Goal: Task Accomplishment & Management: Complete application form

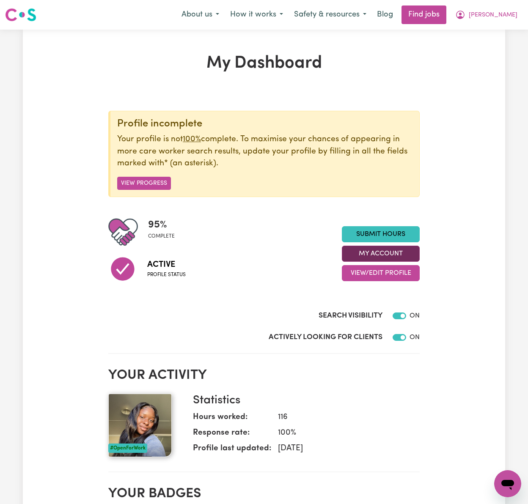
click at [413, 249] on button "My Account" at bounding box center [381, 254] width 78 height 16
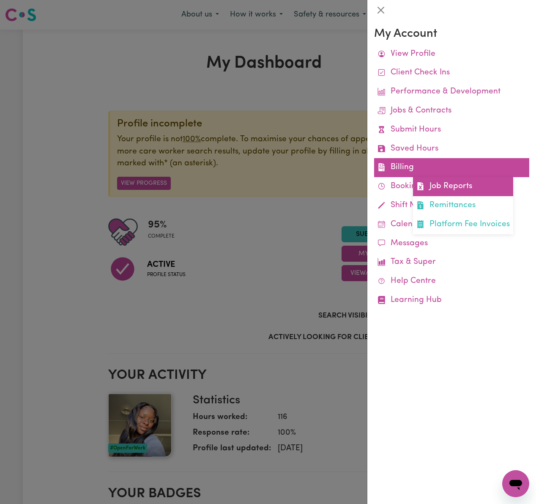
click at [467, 191] on link "Job Reports" at bounding box center [463, 186] width 100 height 19
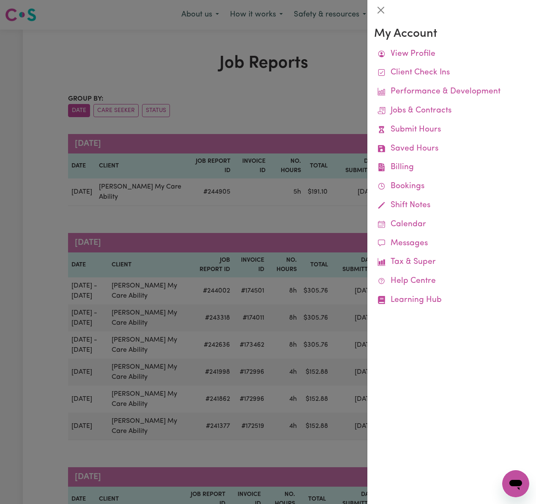
click at [251, 95] on div at bounding box center [268, 252] width 536 height 504
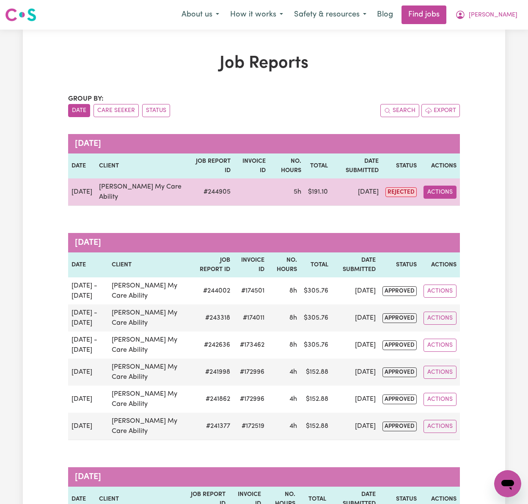
click at [455, 186] on button "Actions" at bounding box center [439, 192] width 33 height 13
click at [462, 203] on link "View Job Report" at bounding box center [460, 211] width 72 height 17
select select "pm"
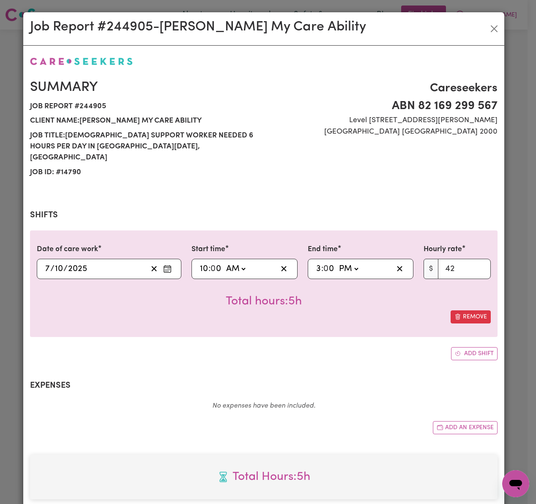
select select "42-Weekday"
click at [349, 263] on select "AM PM" at bounding box center [348, 269] width 23 height 13
click at [337, 263] on select "AM PM" at bounding box center [348, 269] width 23 height 13
click at [316, 263] on input "3" at bounding box center [318, 269] width 5 height 13
type input "14:00"
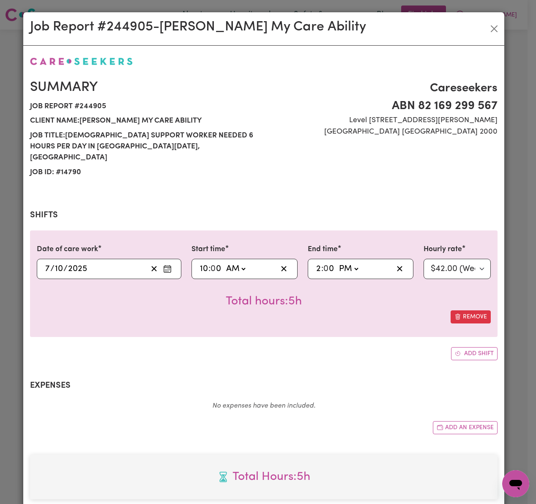
type input "2"
click at [352, 314] on div "Date of care work [DATE] [DATE] Start time 10:00 10 : 0 0 AM PM End time 14:00 …" at bounding box center [264, 283] width 468 height 106
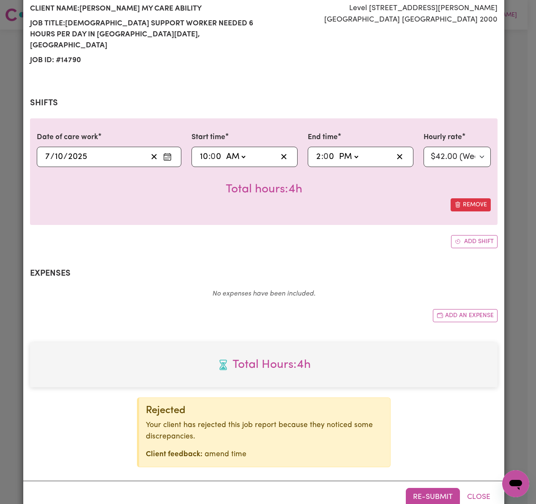
scroll to position [112, 0]
click at [460, 309] on button "Add an expense" at bounding box center [465, 315] width 65 height 13
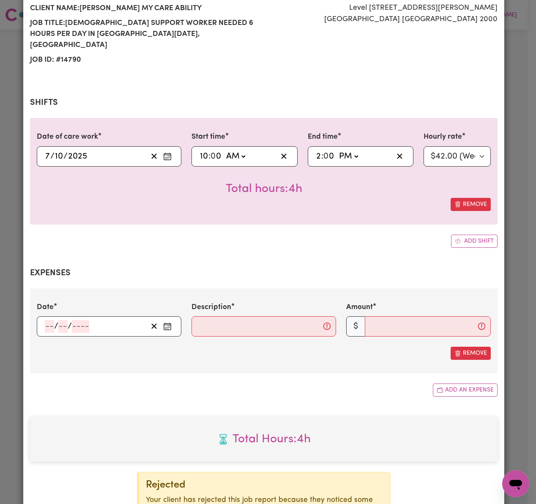
click at [48, 320] on input "number" at bounding box center [49, 326] width 9 height 13
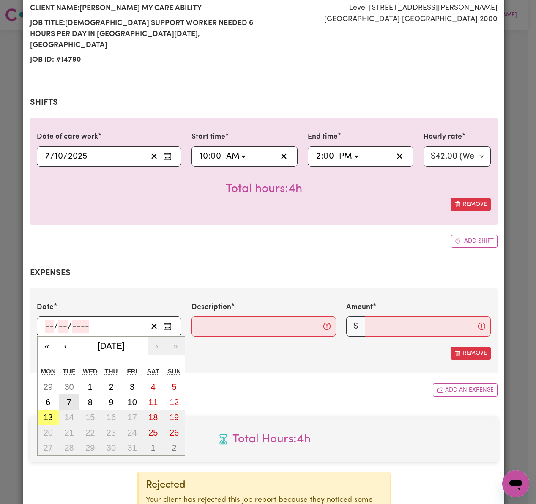
click at [67, 398] on abbr "7" at bounding box center [69, 402] width 5 height 9
type input "[DATE]"
type input "7"
type input "10"
type input "2025"
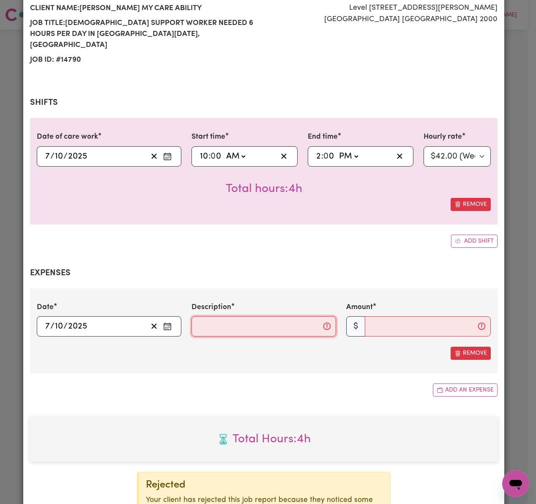
click at [229, 316] on input "Description" at bounding box center [264, 326] width 145 height 20
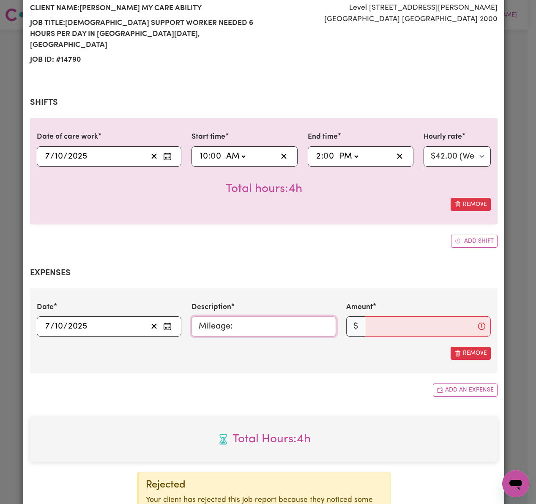
type input "Mileage:"
click at [414, 316] on input "Amount" at bounding box center [428, 326] width 126 height 20
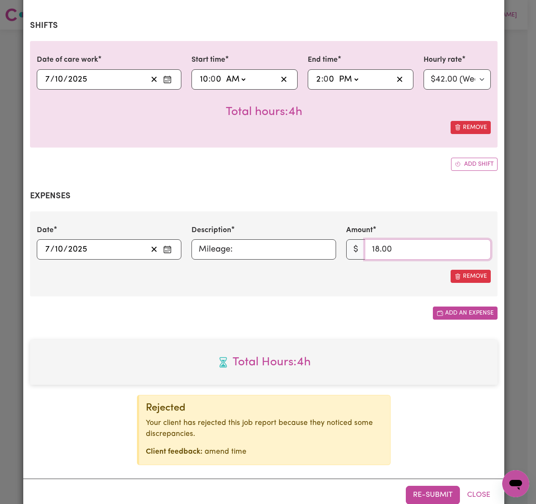
scroll to position [200, 0]
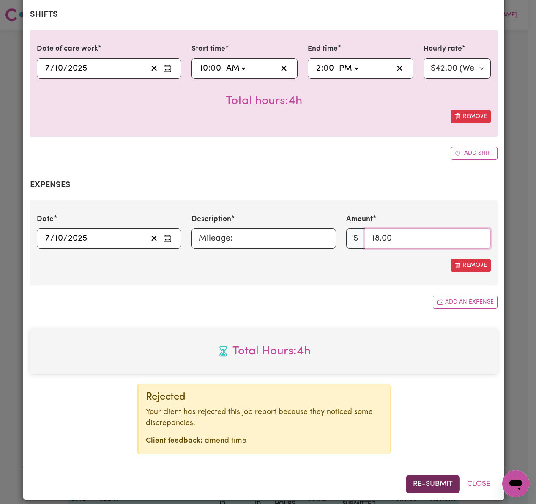
type input "18.00"
click at [436, 477] on button "Re-submit" at bounding box center [433, 484] width 54 height 19
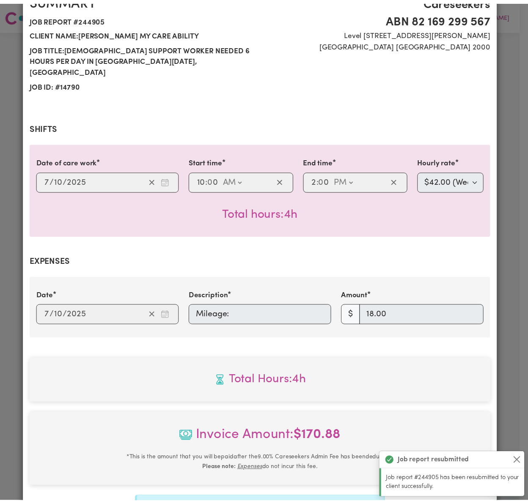
scroll to position [0, 0]
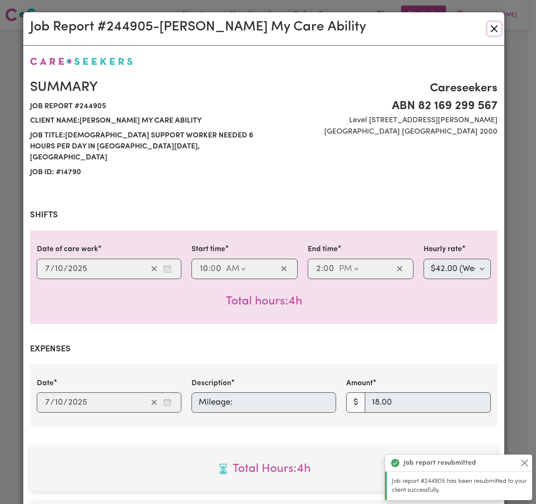
click at [494, 30] on button "Close" at bounding box center [495, 29] width 14 height 14
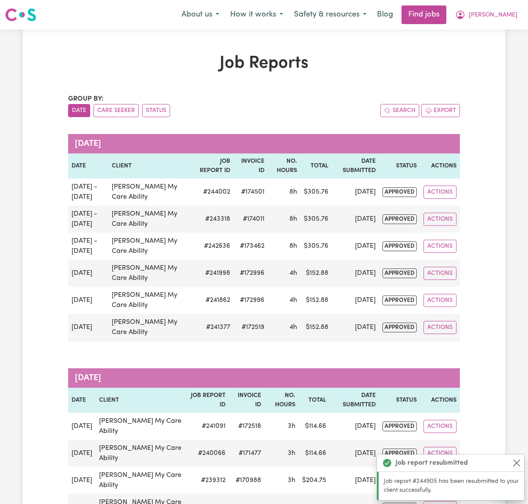
click at [505, 3] on nav "Menu About us How it works Safety & resources Blog Find jobs [PERSON_NAME]" at bounding box center [264, 15] width 528 height 30
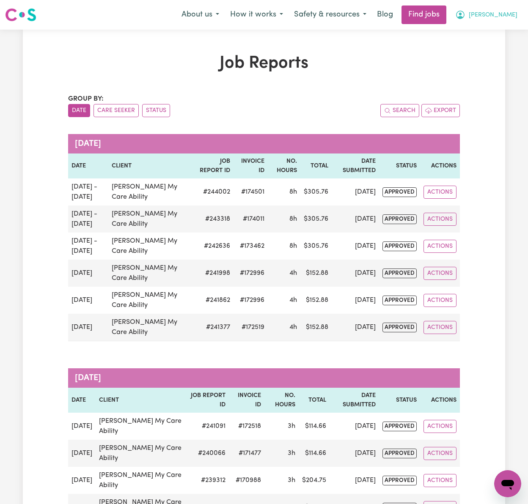
click at [505, 14] on span "[PERSON_NAME]" at bounding box center [493, 15] width 49 height 9
click at [505, 44] on link "My Dashboard" at bounding box center [488, 49] width 67 height 16
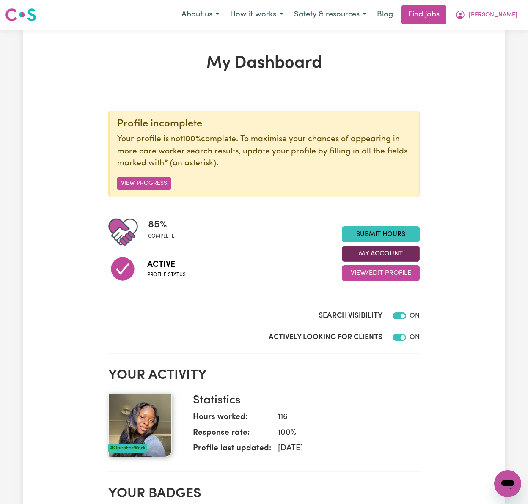
click at [396, 253] on button "My Account" at bounding box center [381, 254] width 78 height 16
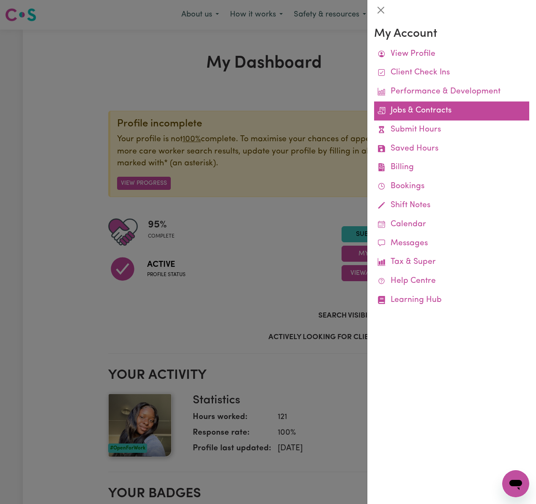
click at [428, 114] on link "Jobs & Contracts" at bounding box center [451, 110] width 155 height 19
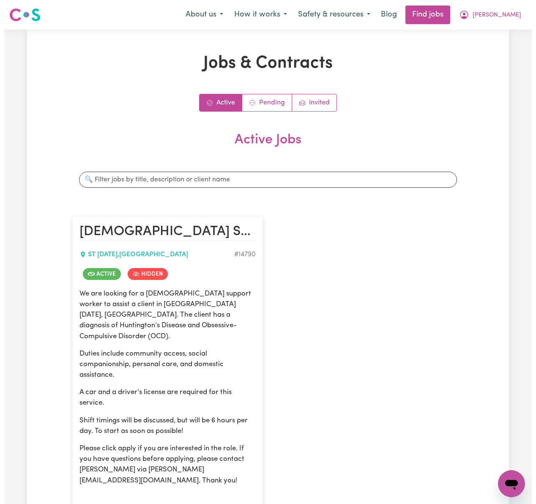
scroll to position [282, 0]
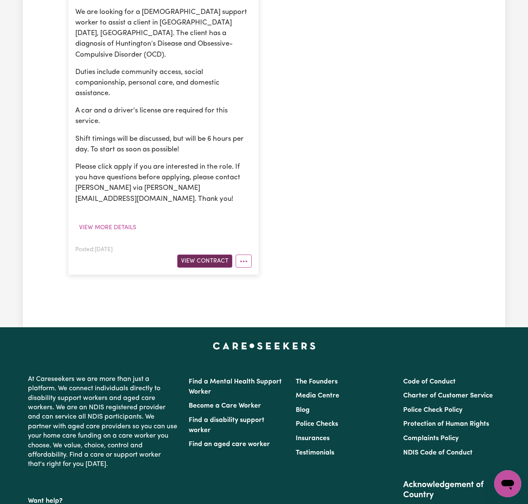
click at [225, 255] on button "View Contract" at bounding box center [204, 261] width 55 height 13
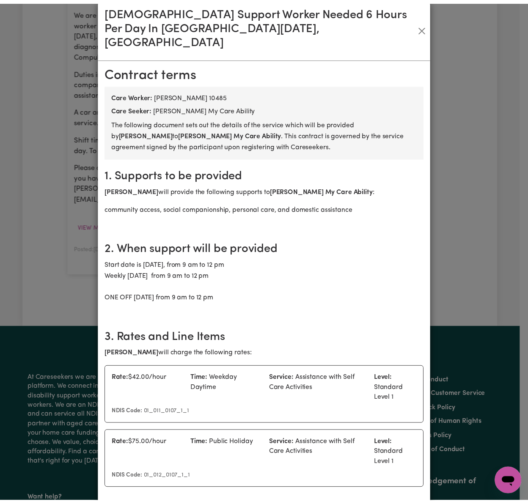
scroll to position [0, 0]
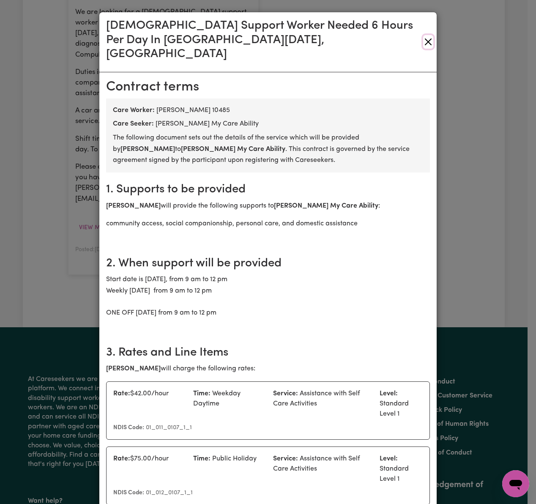
drag, startPoint x: 422, startPoint y: 37, endPoint x: 425, endPoint y: 52, distance: 15.5
click at [423, 37] on button "Close" at bounding box center [428, 42] width 10 height 14
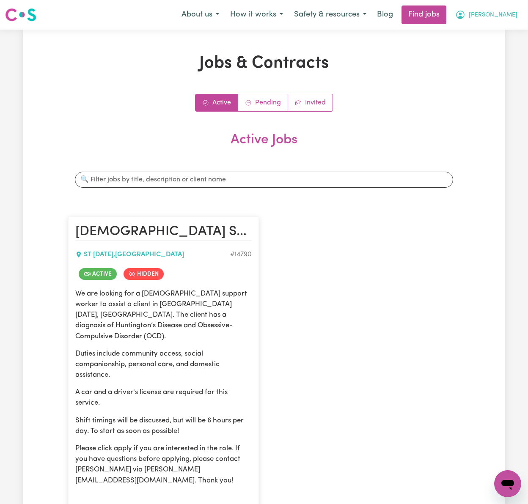
click at [495, 16] on span "[PERSON_NAME]" at bounding box center [493, 15] width 49 height 9
click at [498, 47] on link "My Dashboard" at bounding box center [488, 49] width 67 height 16
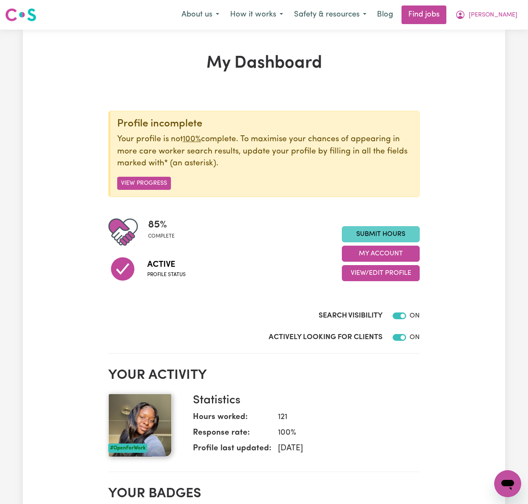
click at [406, 237] on link "Submit Hours" at bounding box center [381, 234] width 78 height 16
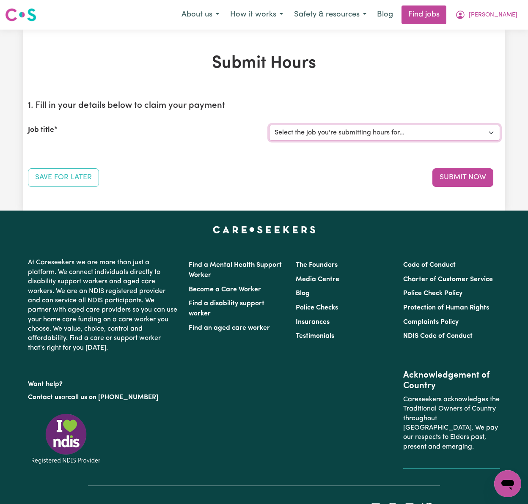
click at [315, 135] on select "Select the job you're submitting hours for... [[PERSON_NAME] My Care Ability] […" at bounding box center [384, 133] width 231 height 16
select select "14790"
click at [269, 125] on select "Select the job you're submitting hours for... [[PERSON_NAME] My Care Ability] […" at bounding box center [384, 133] width 231 height 16
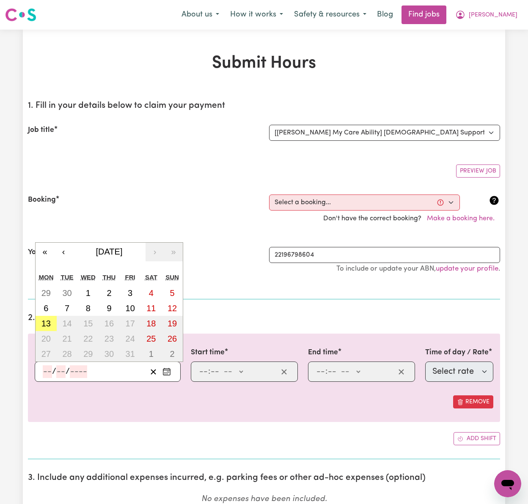
click at [47, 373] on input "number" at bounding box center [47, 371] width 9 height 13
click at [90, 308] on abbr "8" at bounding box center [88, 308] width 5 height 9
type input "[DATE]"
type input "8"
type input "10"
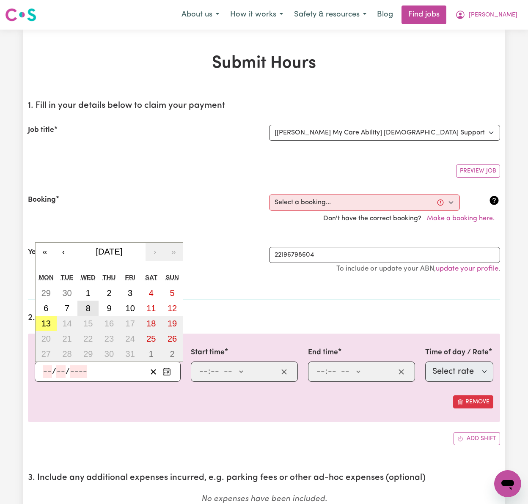
type input "2025"
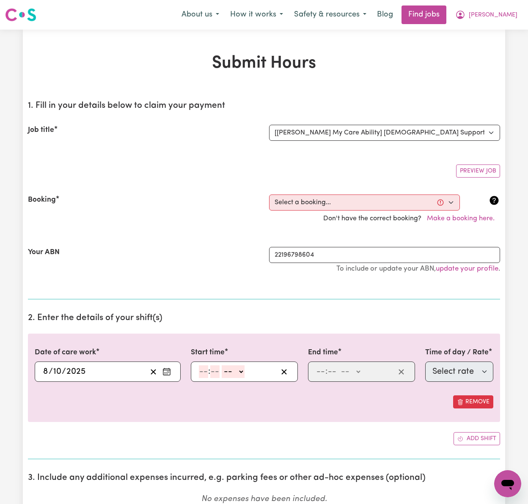
click at [207, 374] on input "number" at bounding box center [203, 371] width 9 height 13
type input "10"
type input "1"
type input "0"
click at [235, 372] on select "-- AM PM" at bounding box center [234, 371] width 23 height 13
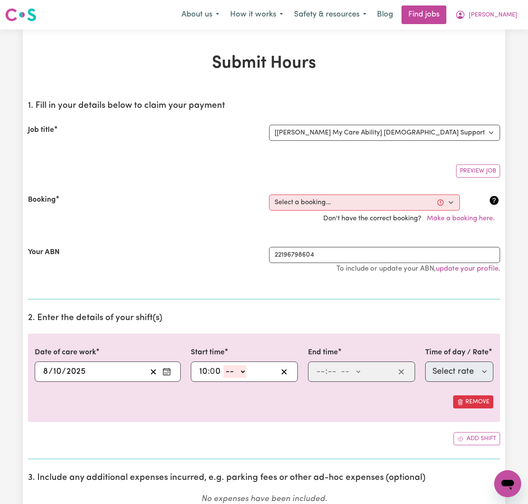
select select "am"
click at [224, 367] on select "-- AM PM" at bounding box center [234, 371] width 23 height 13
type input "10:00"
click at [318, 371] on input "number" at bounding box center [320, 371] width 9 height 13
type input "2"
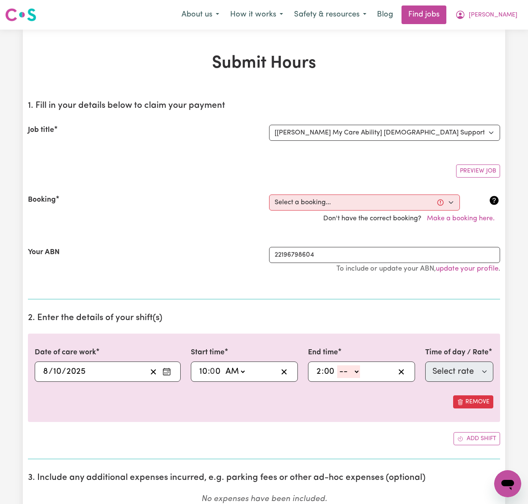
type input "00"
click at [344, 373] on select "-- AM PM" at bounding box center [348, 371] width 23 height 13
select select "pm"
click at [337, 367] on select "-- AM PM" at bounding box center [348, 371] width 23 height 13
type input "14:00"
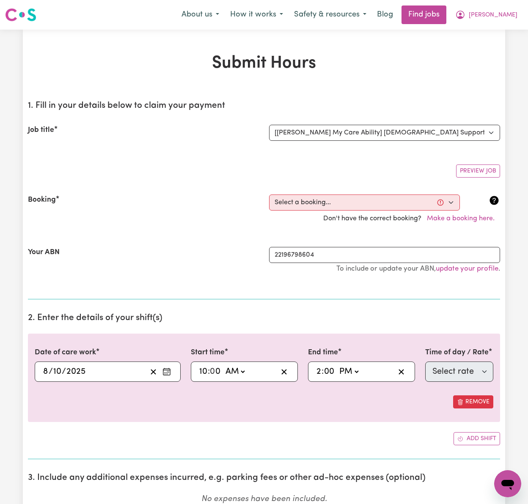
type input "0"
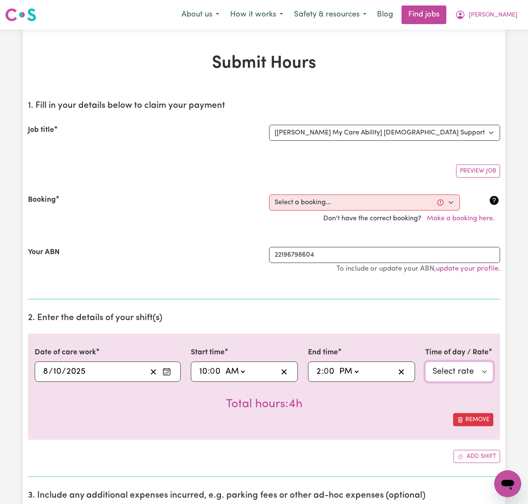
click at [439, 378] on select "Select rate $42.00 - Weekday Daytime - Assistance with Self Care Activities - S…" at bounding box center [459, 372] width 68 height 20
select select "63213"
click at [425, 363] on select "Select rate $42.00 - Weekday Daytime - Assistance with Self Care Activities - S…" at bounding box center [459, 372] width 68 height 20
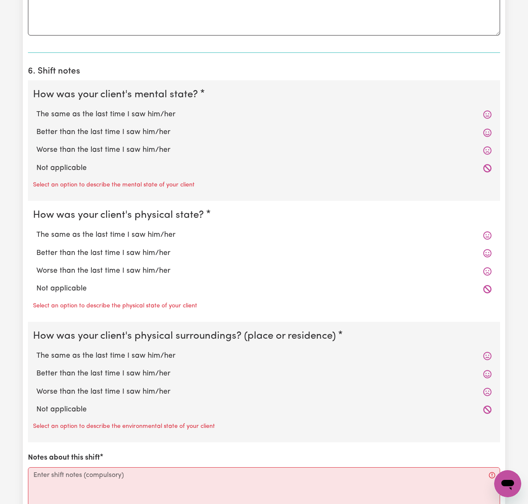
scroll to position [677, 0]
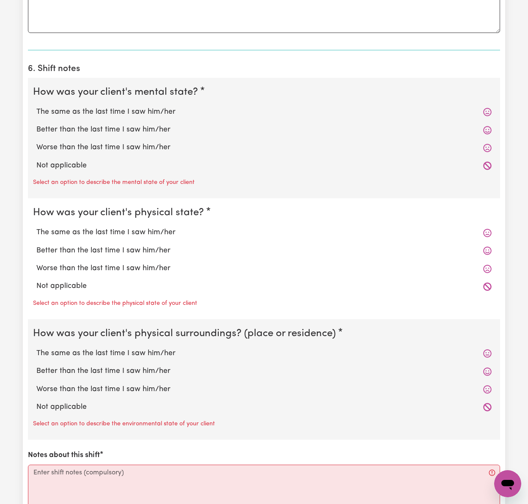
click at [149, 112] on label "The same as the last time I saw him/her" at bounding box center [263, 112] width 455 height 11
click at [36, 107] on input "The same as the last time I saw him/her" at bounding box center [36, 106] width 0 height 0
radio input "true"
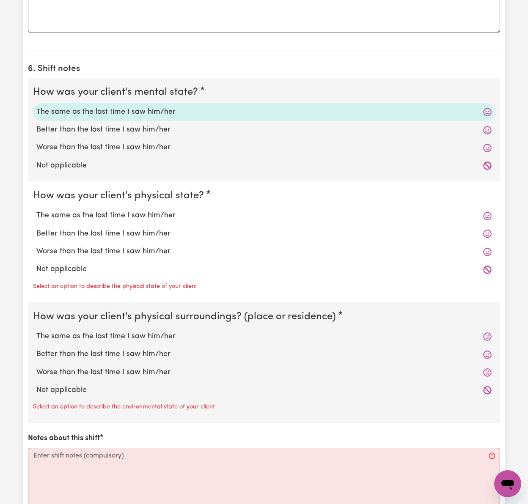
click at [143, 214] on label "The same as the last time I saw him/her" at bounding box center [263, 215] width 455 height 11
click at [36, 210] on input "The same as the last time I saw him/her" at bounding box center [36, 210] width 0 height 0
radio input "true"
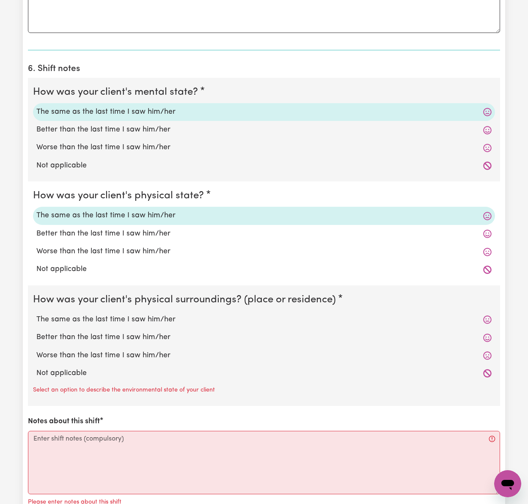
drag, startPoint x: 156, startPoint y: 326, endPoint x: 162, endPoint y: 356, distance: 30.2
click at [157, 325] on label "The same as the last time I saw him/her" at bounding box center [263, 319] width 455 height 11
click at [36, 314] on input "The same as the last time I saw him/her" at bounding box center [36, 314] width 0 height 0
radio input "true"
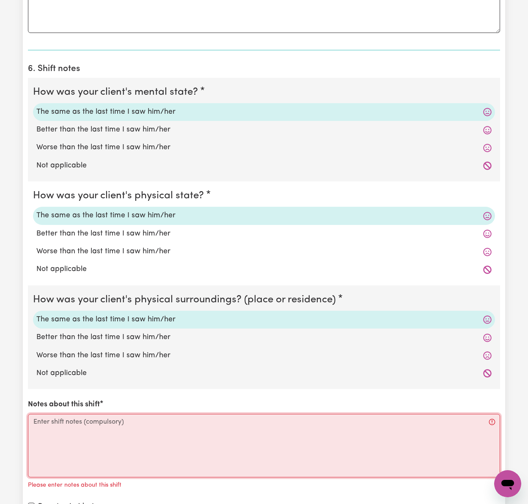
drag, startPoint x: 160, startPoint y: 458, endPoint x: 146, endPoint y: 464, distance: 15.0
click at [159, 458] on textarea "Notes about this shift" at bounding box center [264, 445] width 472 height 63
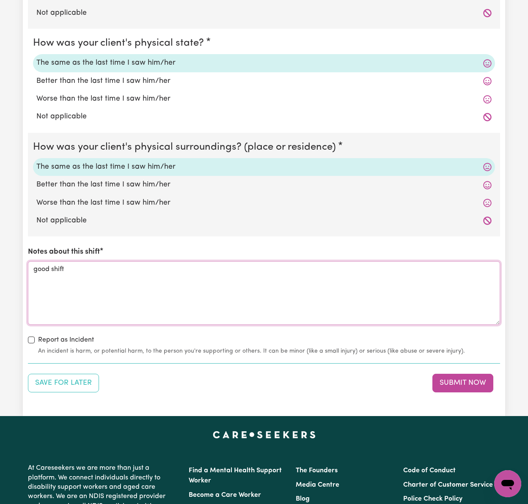
scroll to position [958, 0]
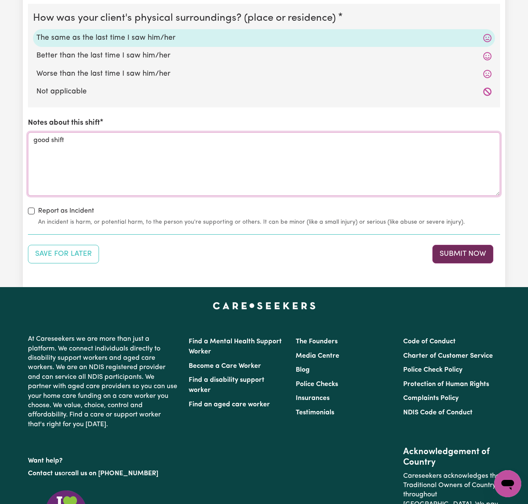
type textarea "good shift"
click at [485, 258] on button "Submit Now" at bounding box center [462, 254] width 61 height 19
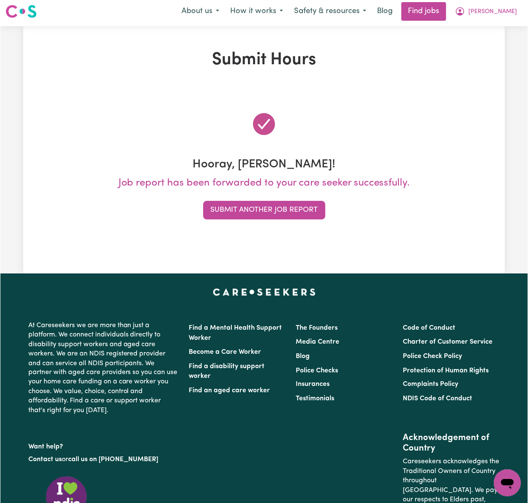
scroll to position [0, 0]
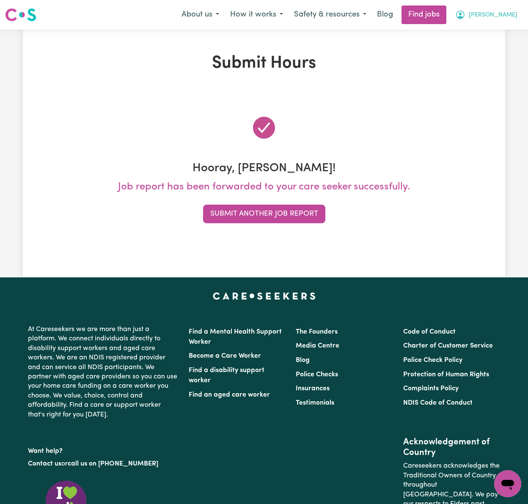
click at [505, 14] on span "[PERSON_NAME]" at bounding box center [493, 15] width 49 height 9
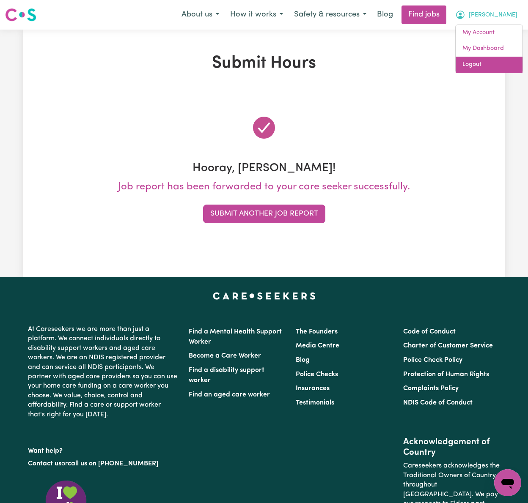
click at [496, 60] on link "Logout" at bounding box center [488, 65] width 67 height 16
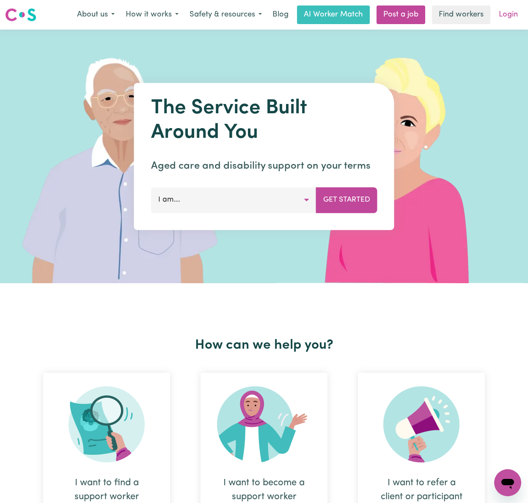
click at [515, 19] on link "Login" at bounding box center [508, 14] width 29 height 19
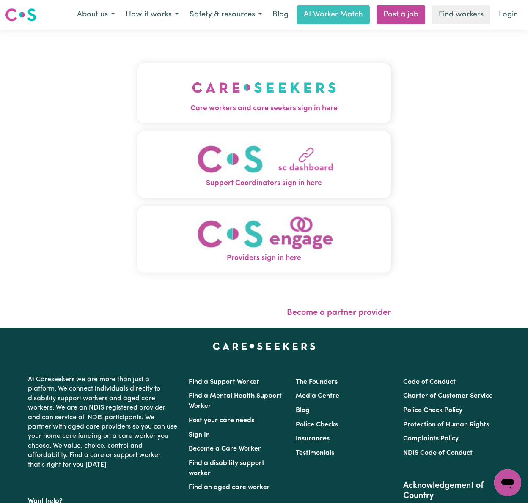
drag, startPoint x: 264, startPoint y: 75, endPoint x: 276, endPoint y: 75, distance: 11.8
click at [264, 75] on img "Care workers and care seekers sign in here" at bounding box center [264, 87] width 144 height 31
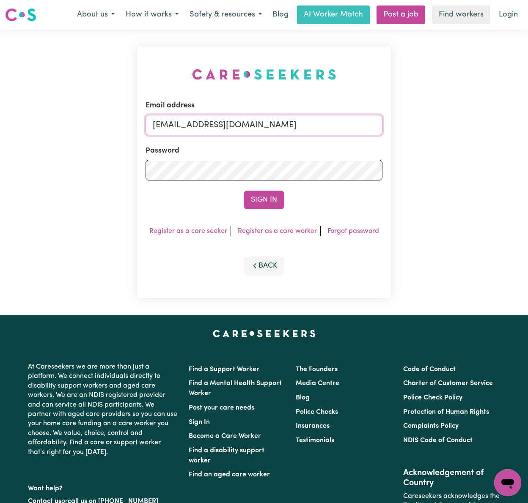
click at [227, 121] on input "[EMAIL_ADDRESS][DOMAIN_NAME]" at bounding box center [263, 125] width 237 height 20
drag, startPoint x: 197, startPoint y: 123, endPoint x: 559, endPoint y: 123, distance: 361.6
click at [527, 123] on html "Menu About us How it works Safety & resources Blog AI Worker Match Post a job F…" at bounding box center [264, 339] width 528 height 679
type input "[EMAIL_ADDRESS][DOMAIN_NAME]"
click at [244, 191] on button "Sign In" at bounding box center [264, 200] width 41 height 19
